Goal: Information Seeking & Learning: Find specific fact

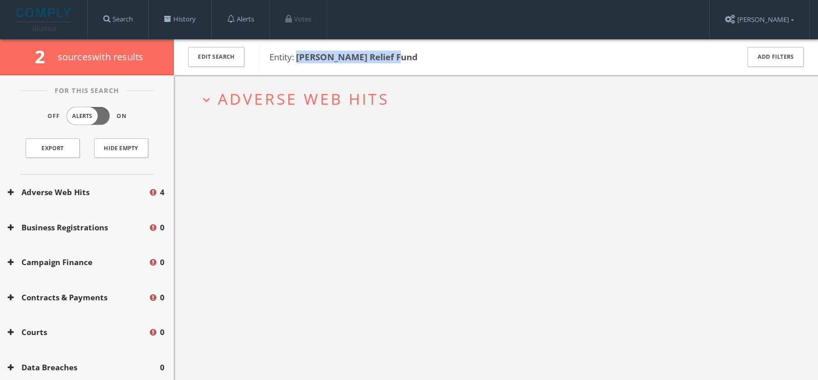
drag, startPoint x: 402, startPoint y: 54, endPoint x: 296, endPoint y: 54, distance: 105.3
click at [296, 54] on span "Entity: Scheinberg Relief Fund" at bounding box center [497, 57] width 456 height 13
copy b "Scheinberg Relief Fund"
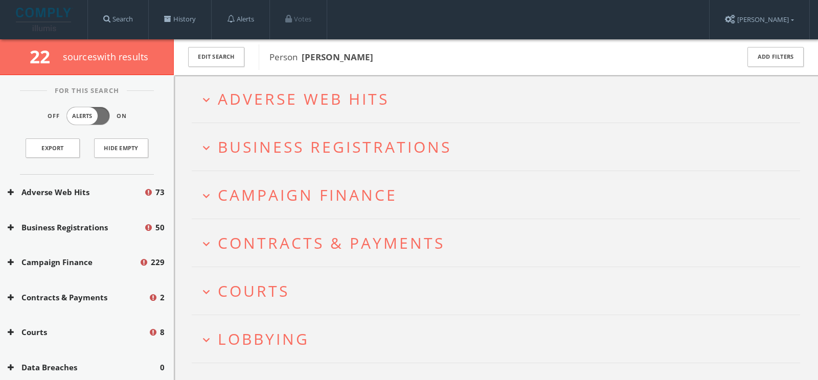
drag, startPoint x: 388, startPoint y: 52, endPoint x: 306, endPoint y: 53, distance: 82.3
click at [306, 53] on span "Person [PERSON_NAME]" at bounding box center [497, 57] width 456 height 13
copy b "[PERSON_NAME]"
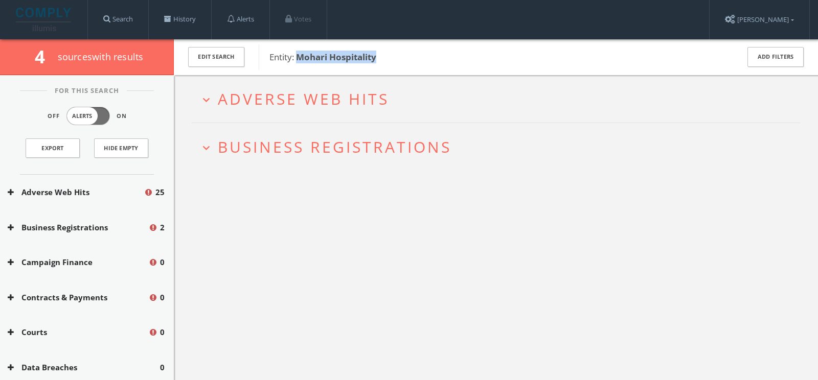
drag, startPoint x: 410, startPoint y: 56, endPoint x: 298, endPoint y: 56, distance: 111.9
click at [298, 56] on span "Entity: Mohari Hospitality" at bounding box center [497, 57] width 456 height 13
copy b "Mohari Hospitality"
